Goal: Information Seeking & Learning: Learn about a topic

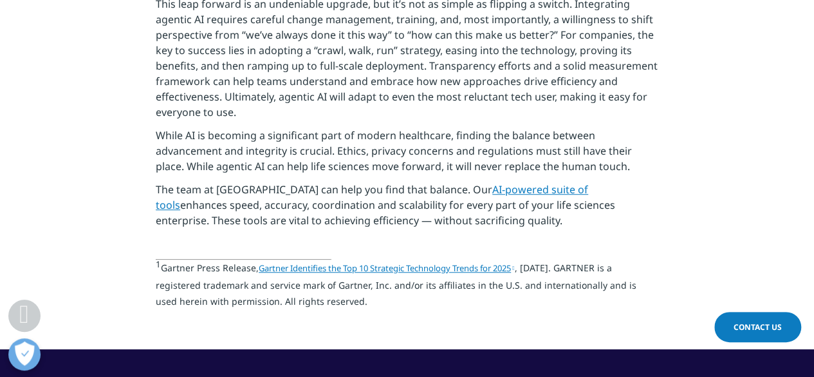
scroll to position [2857, 0]
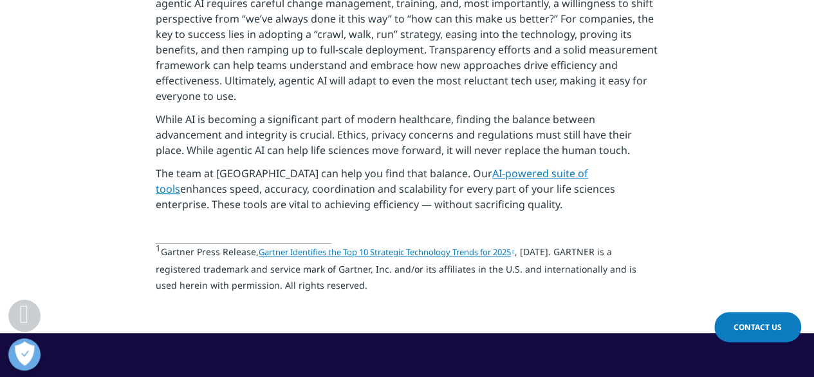
click at [527, 166] on link "AI-powered suite of tools" at bounding box center [372, 181] width 433 height 30
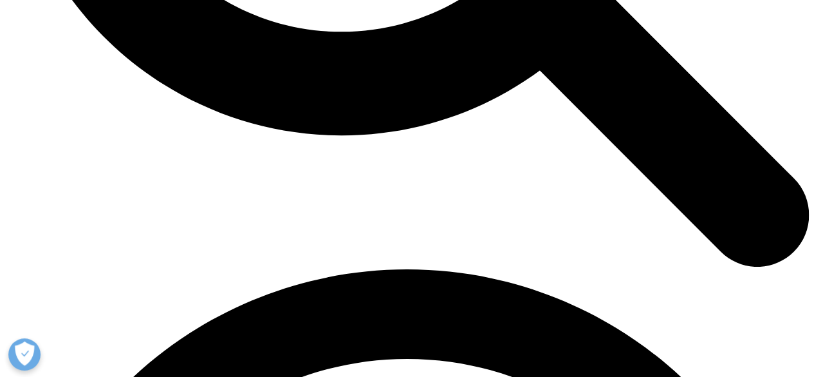
scroll to position [1371, 0]
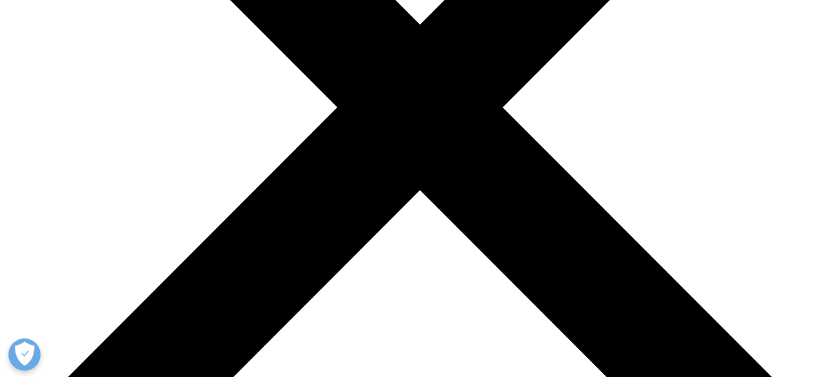
scroll to position [3911, 0]
